Goal: Information Seeking & Learning: Find contact information

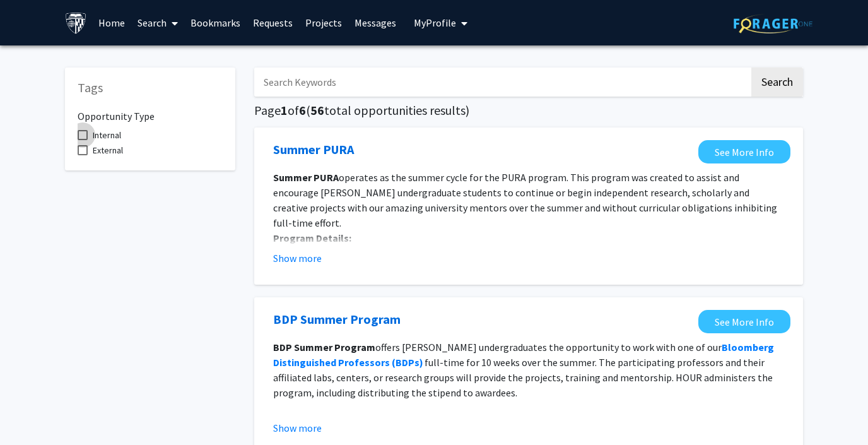
click at [111, 136] on span "Internal" at bounding box center [107, 134] width 28 height 15
click at [83, 140] on input "Internal" at bounding box center [82, 140] width 1 height 1
checkbox input "true"
click at [105, 154] on span "External" at bounding box center [108, 150] width 30 height 15
click at [83, 155] on input "External" at bounding box center [82, 155] width 1 height 1
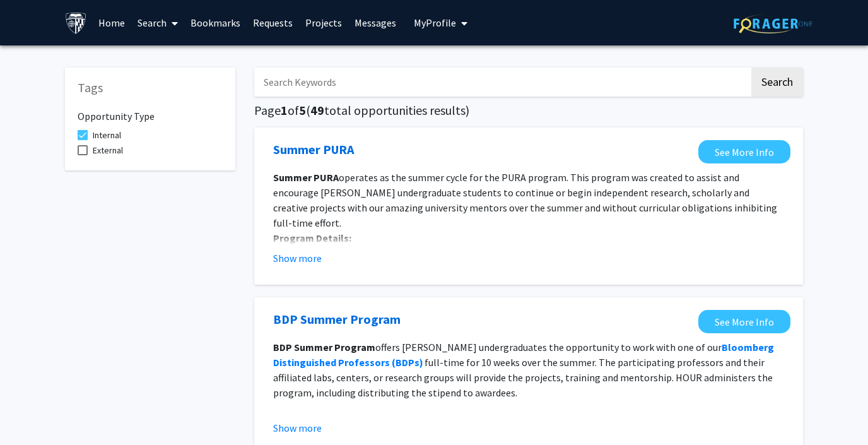
checkbox input "true"
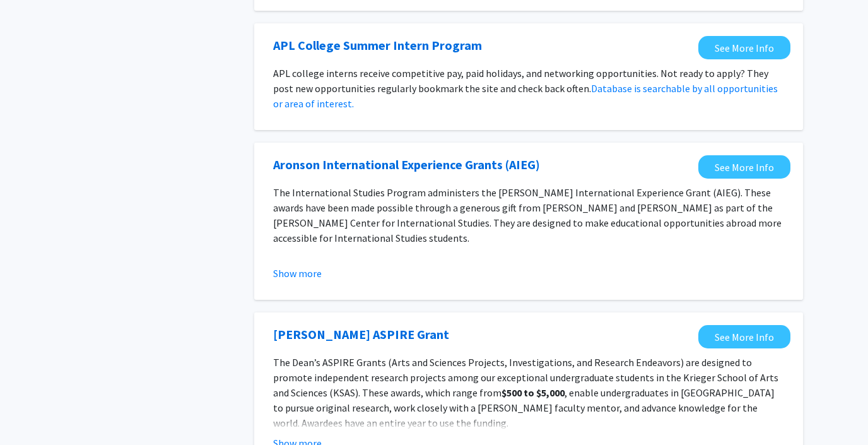
scroll to position [1449, 0]
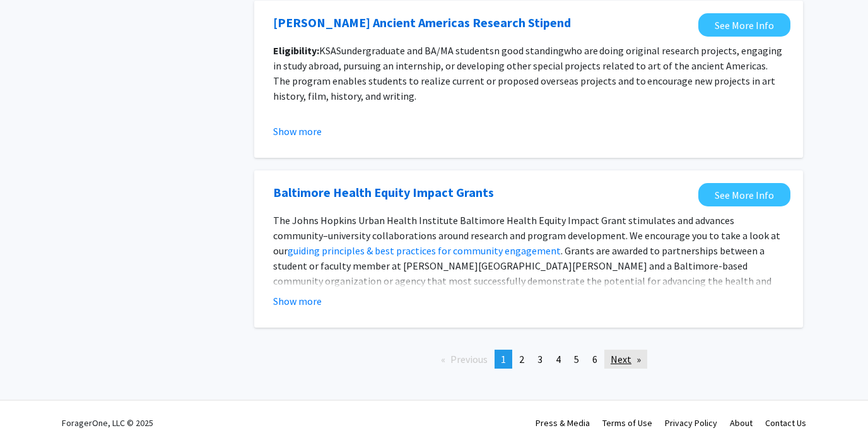
click at [630, 357] on link "Next page" at bounding box center [626, 359] width 43 height 19
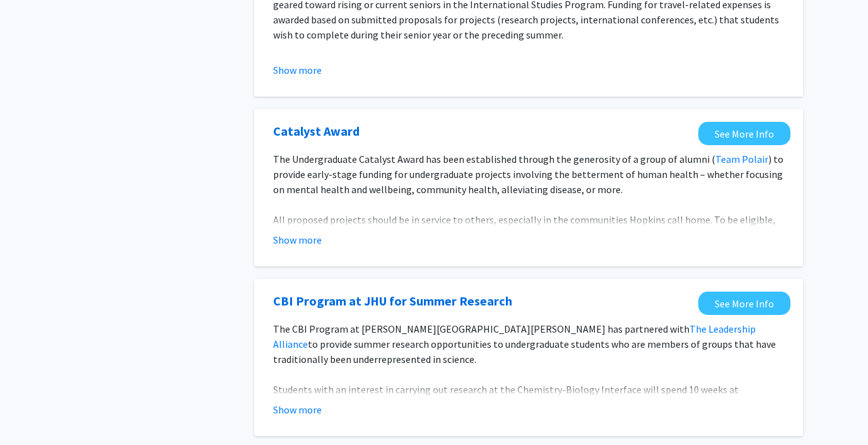
scroll to position [1500, 0]
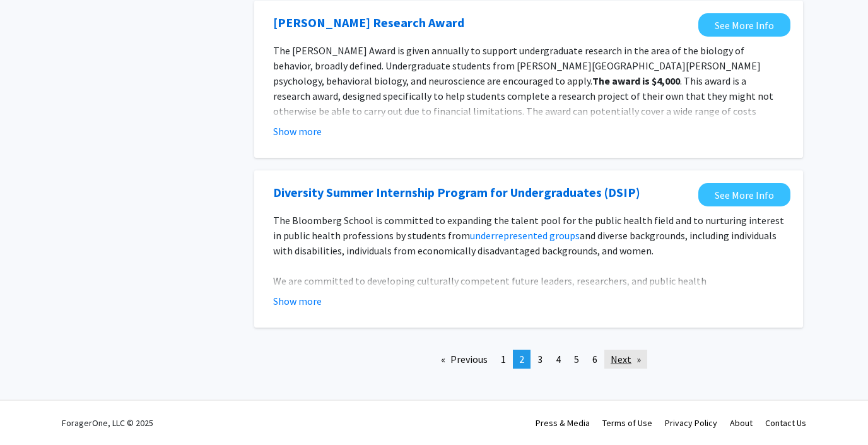
click at [629, 355] on link "Next page" at bounding box center [626, 359] width 43 height 19
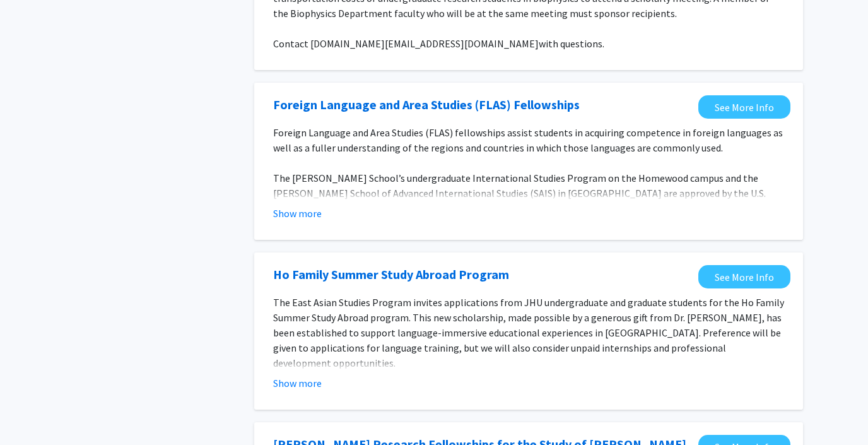
scroll to position [1465, 0]
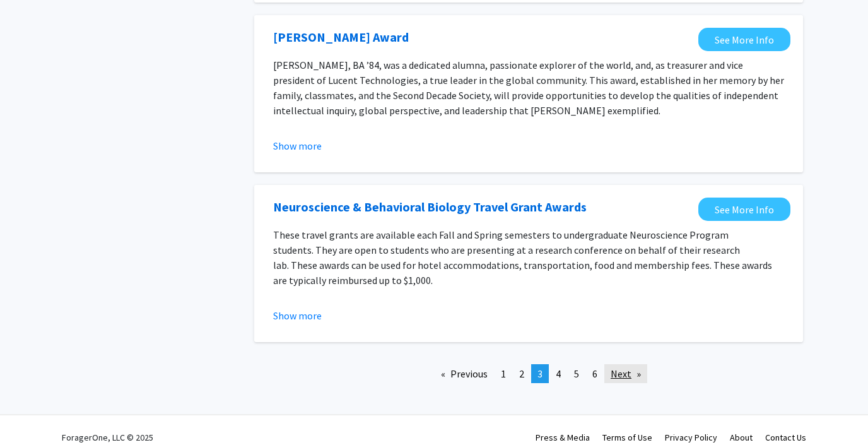
click at [632, 364] on link "Next page" at bounding box center [626, 373] width 43 height 19
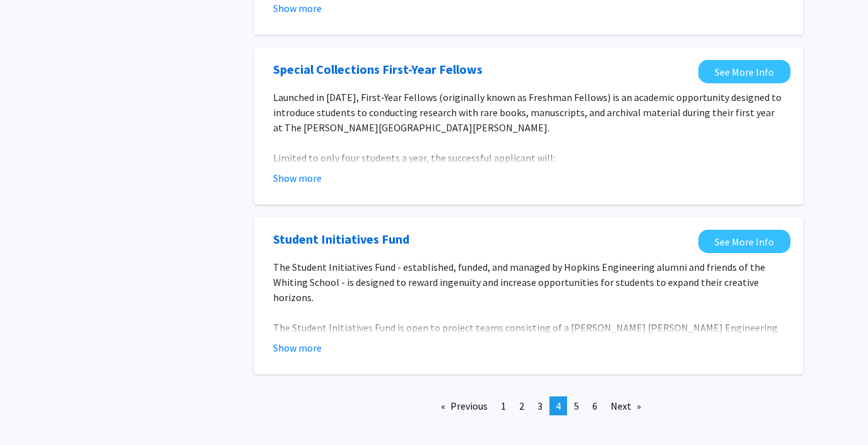
scroll to position [1465, 0]
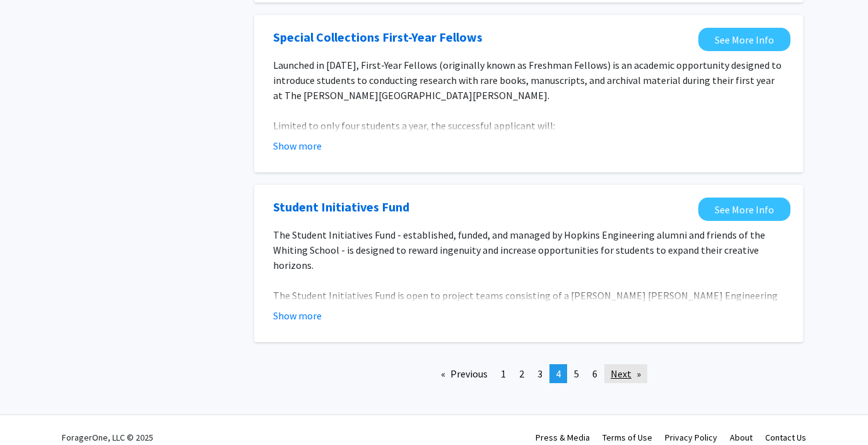
click at [629, 364] on link "Next page" at bounding box center [626, 373] width 43 height 19
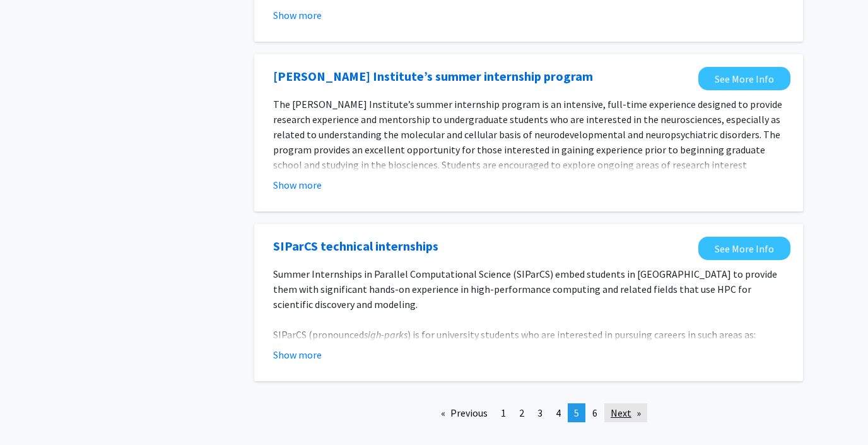
scroll to position [1449, 0]
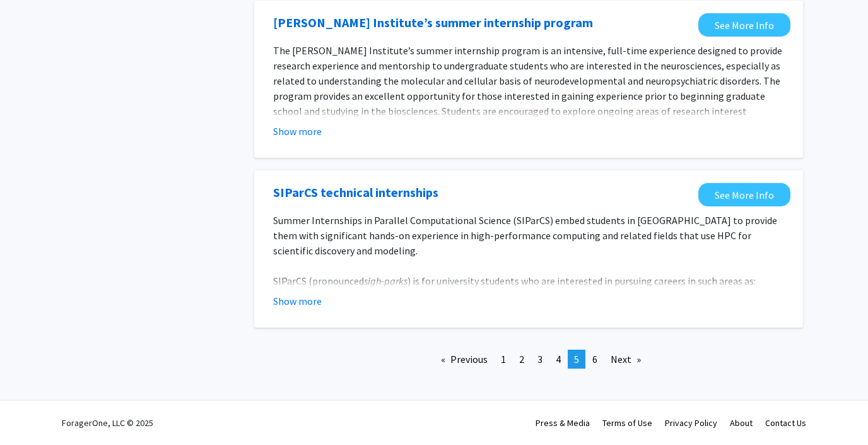
click at [624, 346] on div "Previous page 5 / 6 page 1 page 2 page 3 page 4 You're on page 5 page 6 Next pa…" at bounding box center [529, 359] width 568 height 38
click at [624, 360] on link "Next page" at bounding box center [626, 359] width 43 height 19
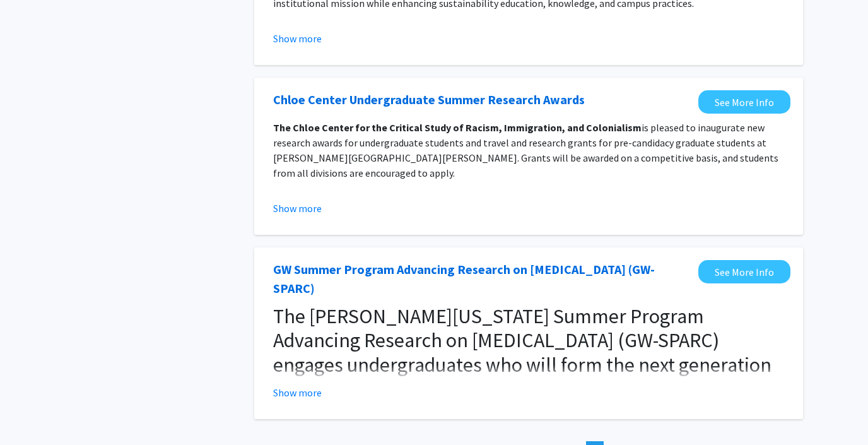
scroll to position [806, 0]
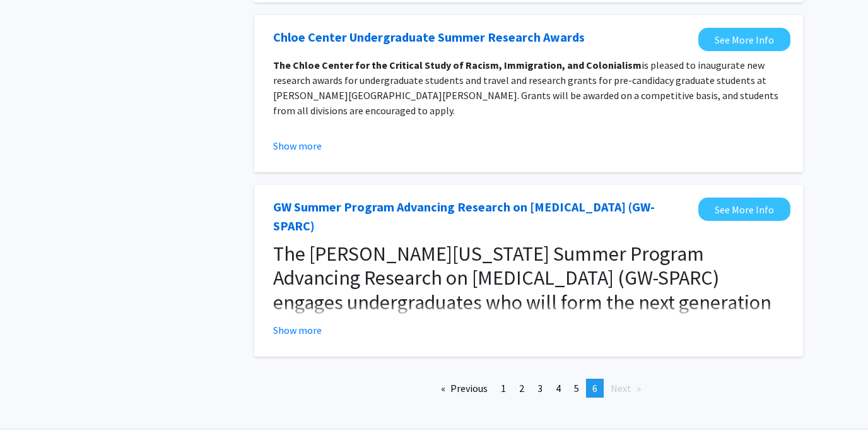
click at [622, 382] on span "Next page" at bounding box center [621, 388] width 21 height 13
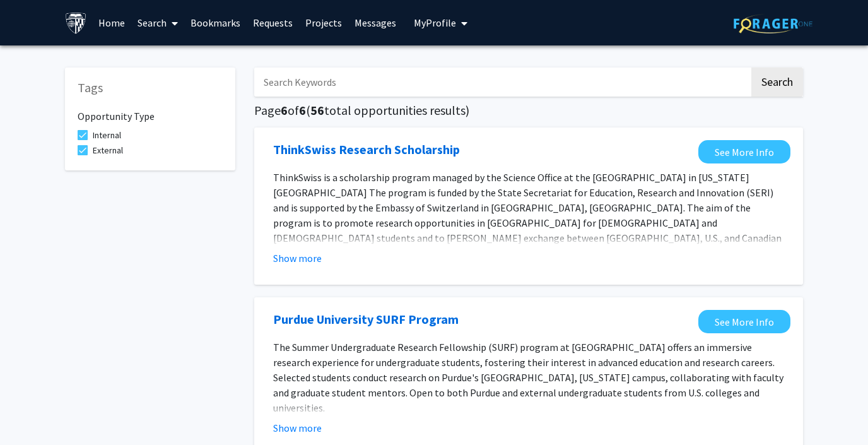
click at [160, 23] on link "Search" at bounding box center [157, 23] width 53 height 44
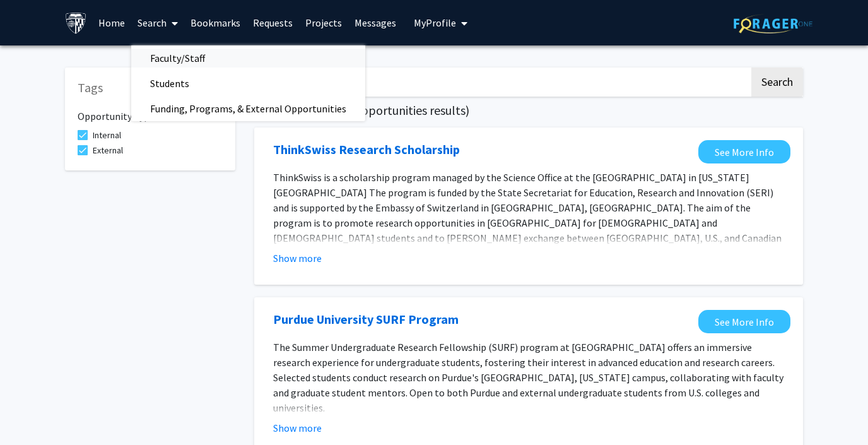
click at [173, 56] on span "Faculty/Staff" at bounding box center [177, 57] width 93 height 25
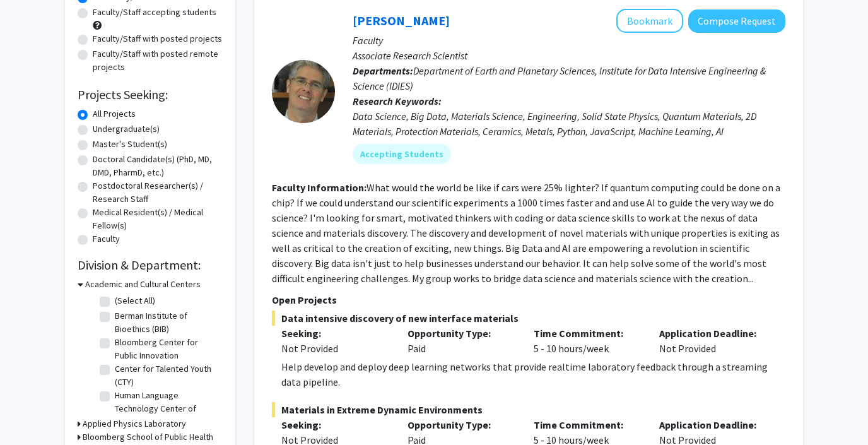
scroll to position [132, 0]
click at [119, 130] on label "Undergraduate(s)" at bounding box center [126, 128] width 67 height 13
click at [101, 130] on input "Undergraduate(s)" at bounding box center [97, 126] width 8 height 8
radio input "true"
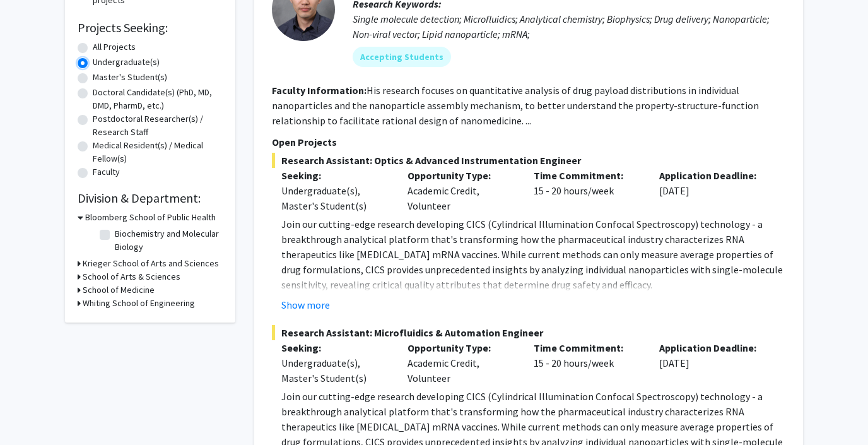
scroll to position [199, 0]
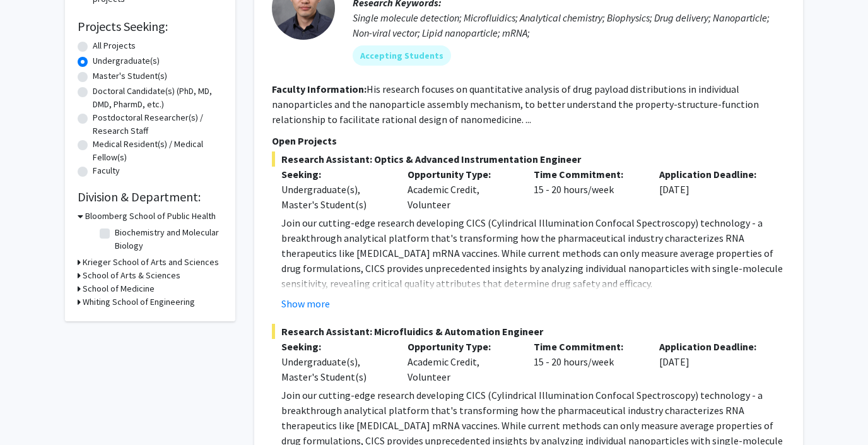
click at [88, 211] on h3 "Bloomberg School of Public Health" at bounding box center [150, 216] width 131 height 13
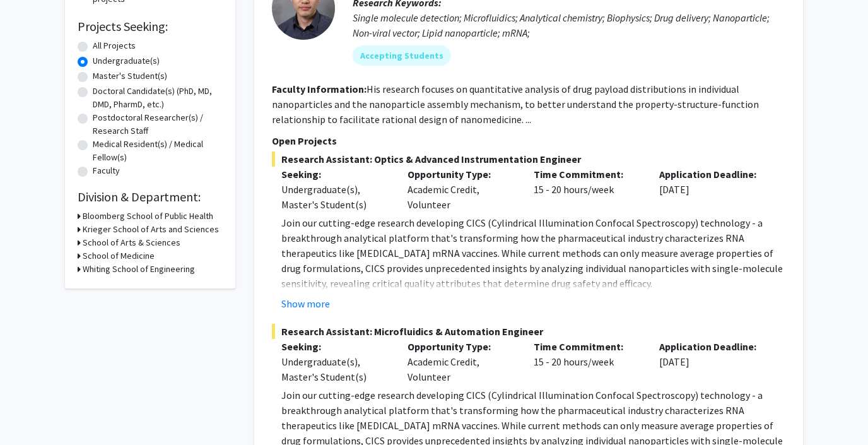
click at [89, 211] on h3 "Bloomberg School of Public Health" at bounding box center [148, 216] width 131 height 13
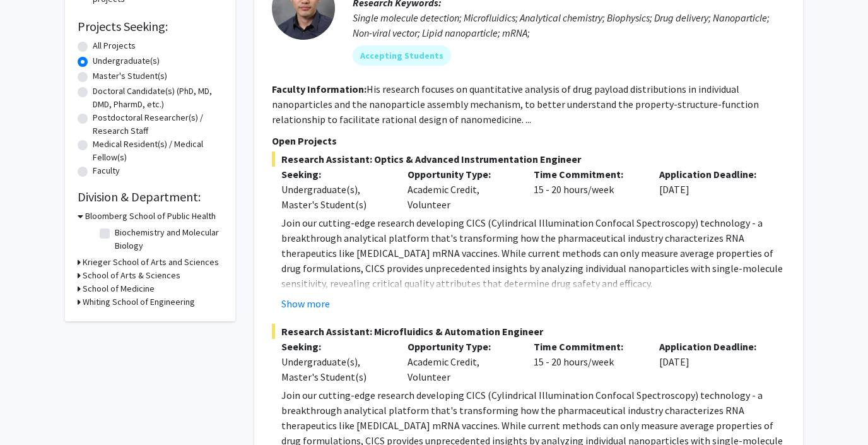
click at [115, 228] on label "Biochemistry and Molecular Biology" at bounding box center [167, 239] width 105 height 27
click at [115, 228] on input "Biochemistry and Molecular Biology" at bounding box center [119, 230] width 8 height 8
checkbox input "true"
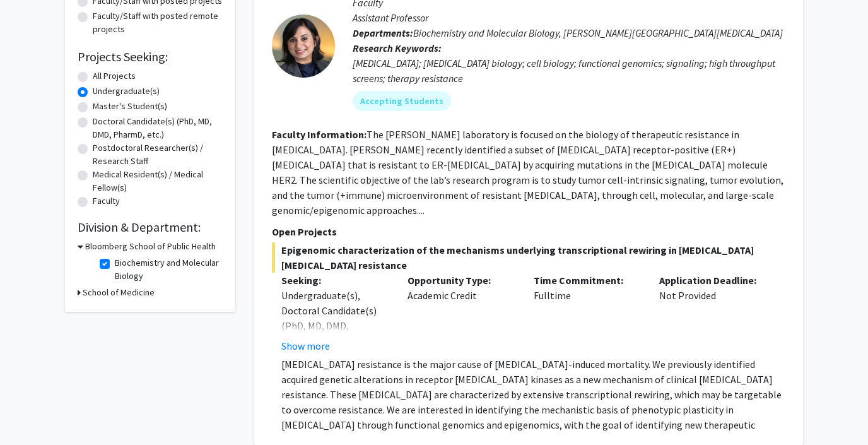
scroll to position [185, 0]
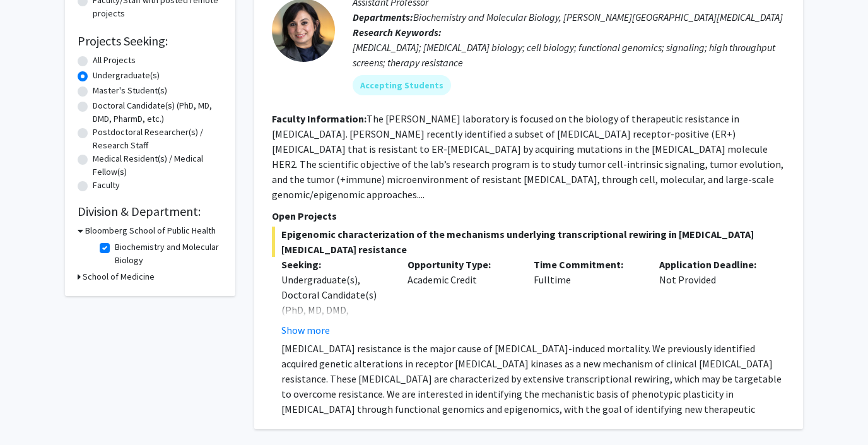
click at [125, 251] on label "Biochemistry and Molecular Biology" at bounding box center [167, 253] width 105 height 27
click at [123, 249] on input "Biochemistry and Molecular Biology" at bounding box center [119, 244] width 8 height 8
checkbox input "false"
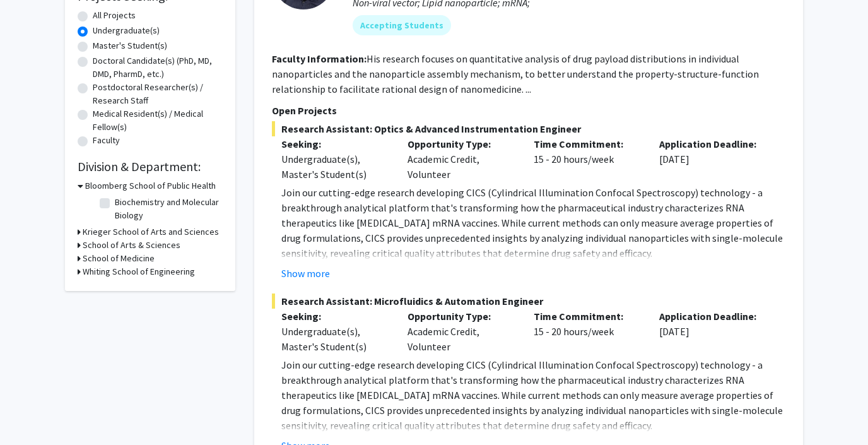
scroll to position [240, 0]
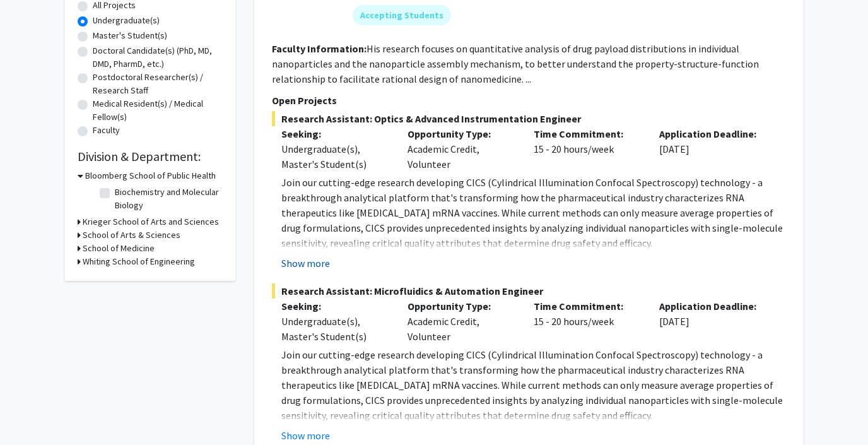
click at [314, 264] on button "Show more" at bounding box center [305, 263] width 49 height 15
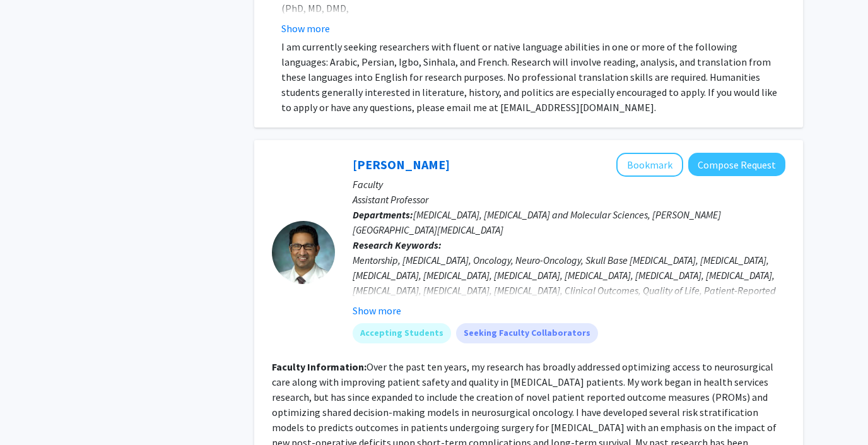
scroll to position [1693, 0]
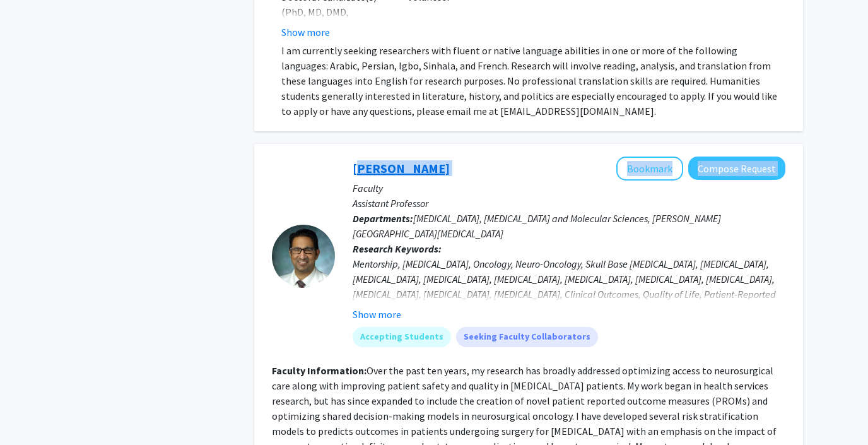
drag, startPoint x: 458, startPoint y: 132, endPoint x: 353, endPoint y: 132, distance: 104.8
click at [353, 157] on div "Raj Mukherjee Bookmark Compose Request" at bounding box center [569, 169] width 433 height 24
copy div "Raj Mukherjee Bookmark Compose Request"
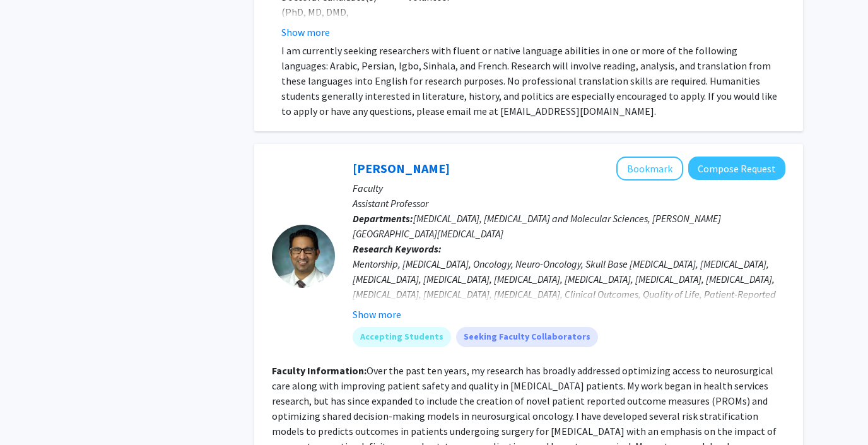
click at [377, 181] on p "Faculty" at bounding box center [569, 188] width 433 height 15
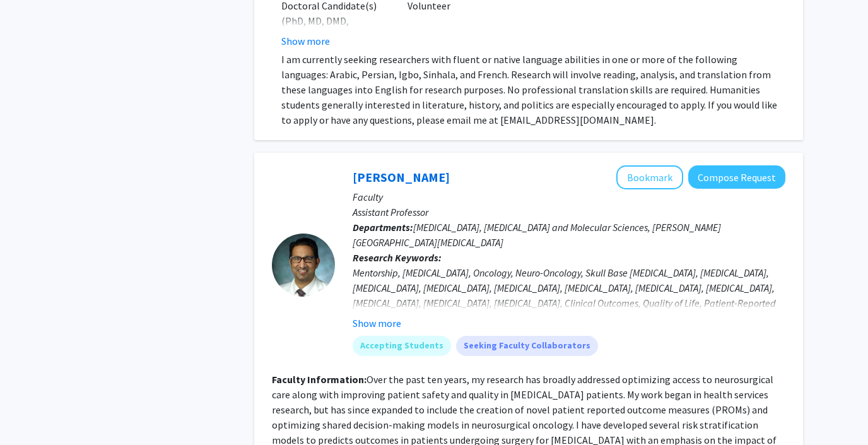
scroll to position [1681, 0]
